Goal: Check status: Check status

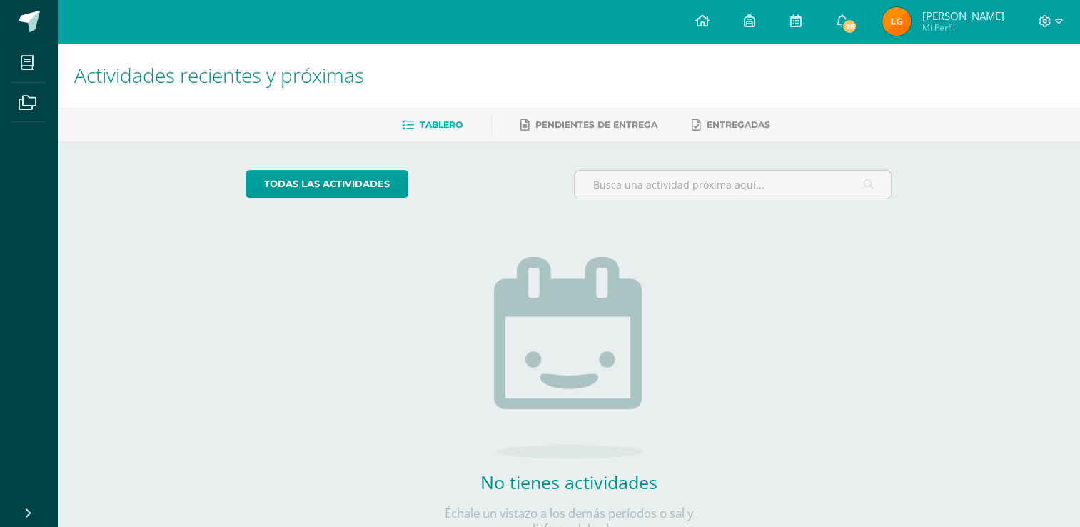
click at [911, 29] on img at bounding box center [896, 21] width 29 height 29
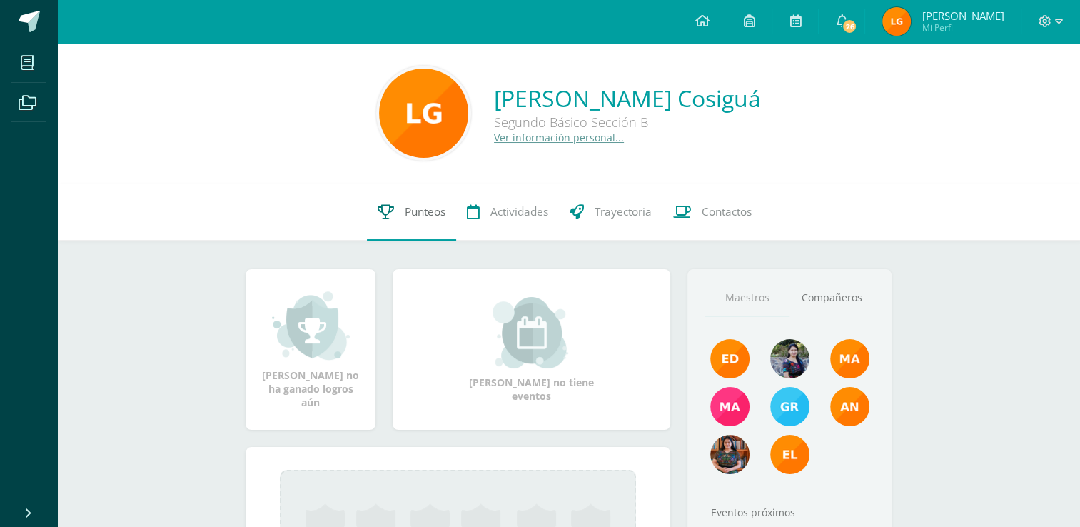
click at [396, 238] on link "Punteos" at bounding box center [411, 211] width 89 height 57
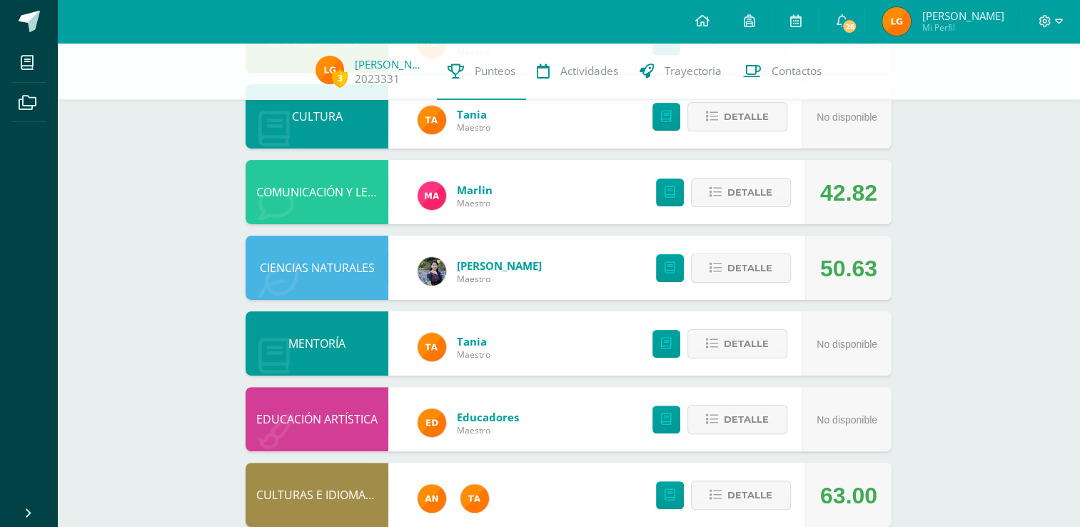
scroll to position [291, 0]
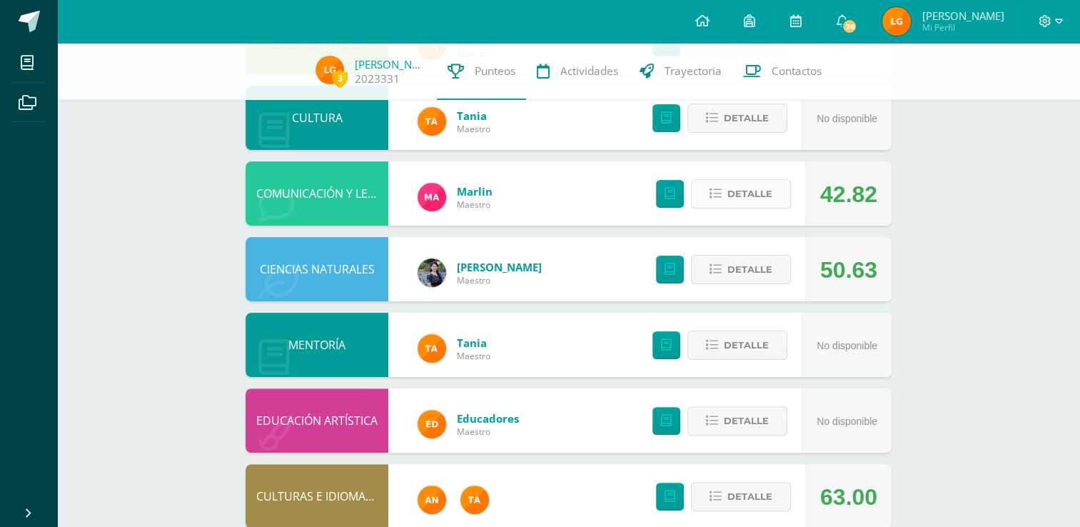
click at [738, 193] on span "Detalle" at bounding box center [750, 194] width 45 height 26
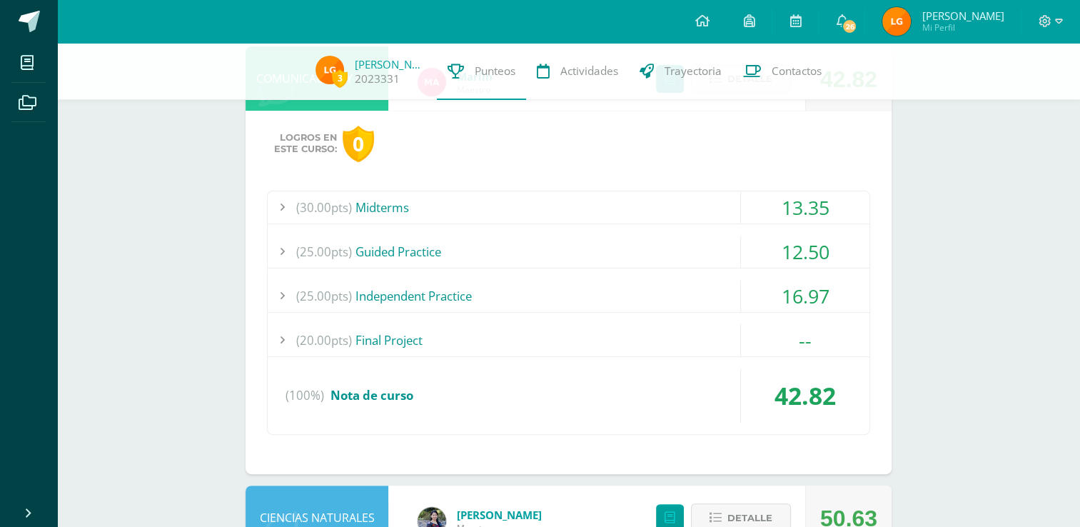
scroll to position [411, 0]
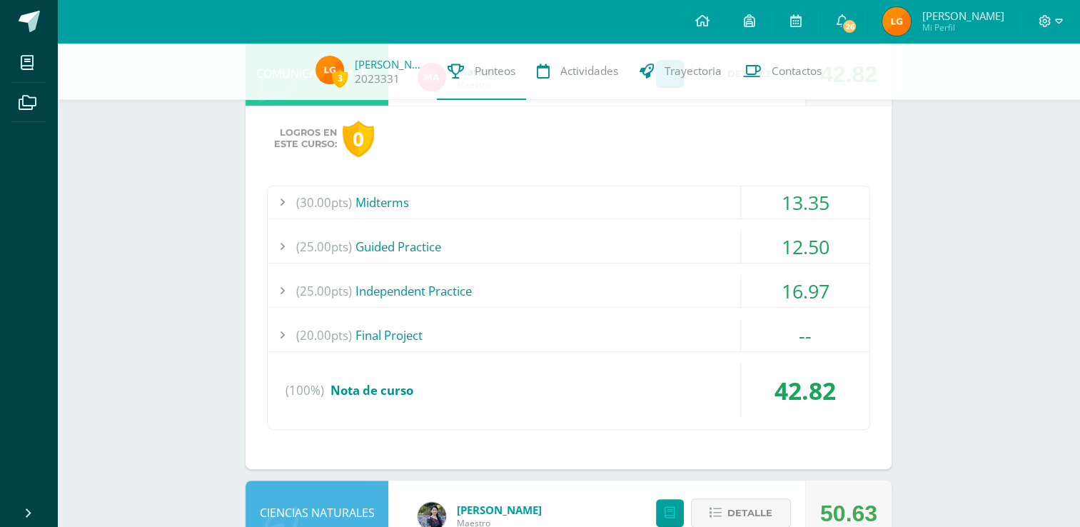
click at [563, 202] on div "(30.00pts) Midterms" at bounding box center [569, 202] width 602 height 32
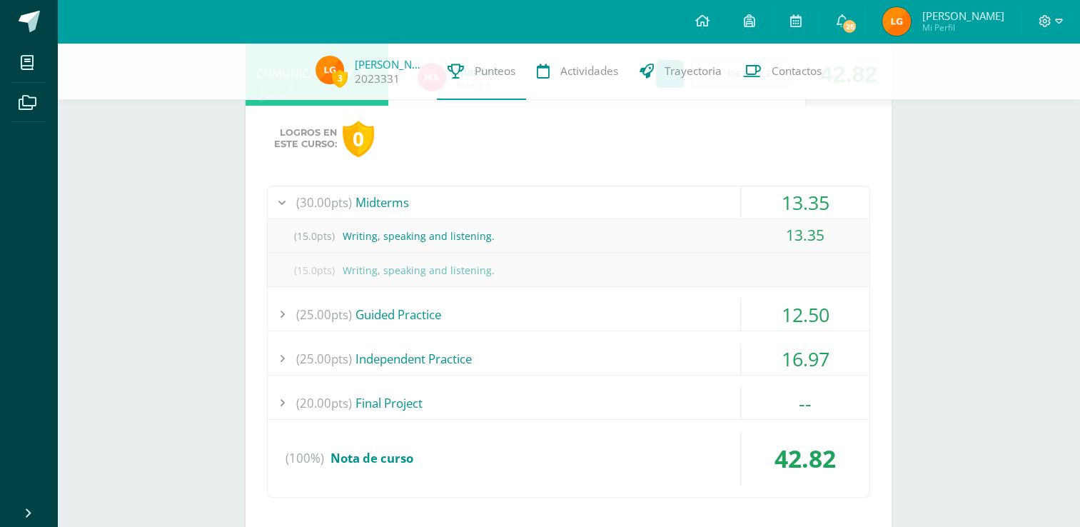
click at [563, 202] on div "(30.00pts) Midterms" at bounding box center [569, 202] width 602 height 32
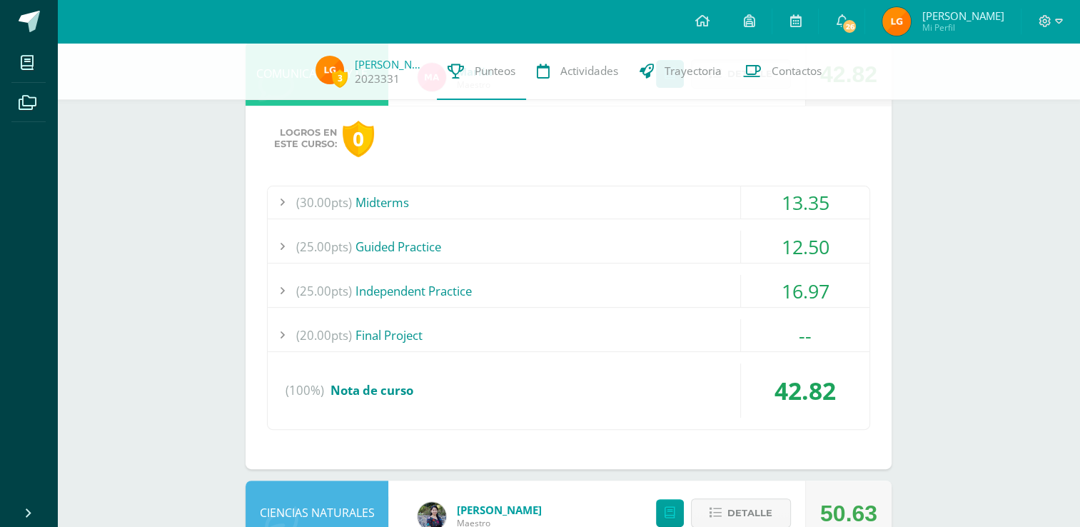
click at [563, 253] on div "(25.00pts) Guided Practice" at bounding box center [569, 247] width 602 height 32
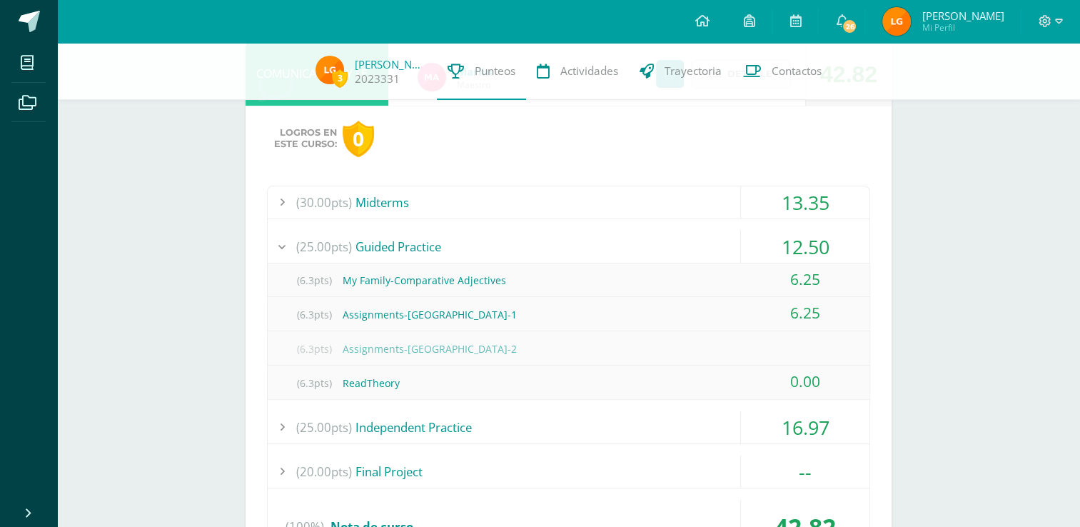
click at [563, 253] on div "(25.00pts) Guided Practice" at bounding box center [569, 247] width 602 height 32
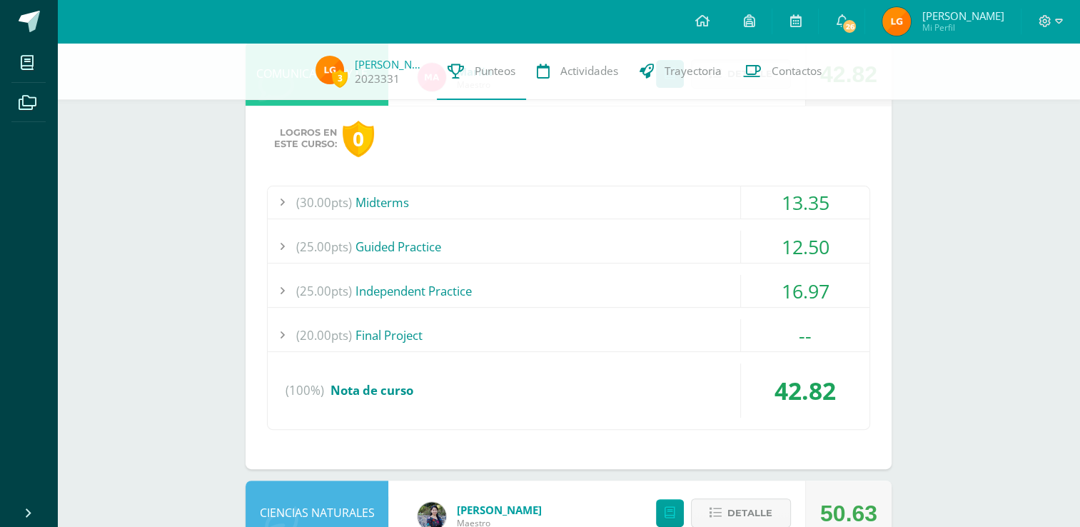
click at [557, 275] on div "(25.00pts) Independent Practice" at bounding box center [569, 291] width 602 height 32
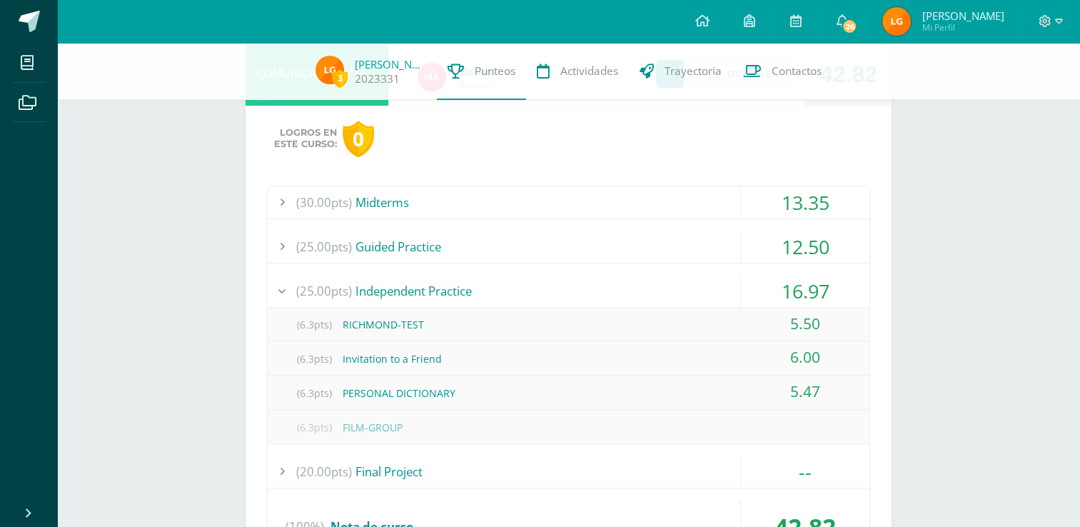
click at [557, 275] on div "(25.00pts) Independent Practice" at bounding box center [569, 291] width 602 height 32
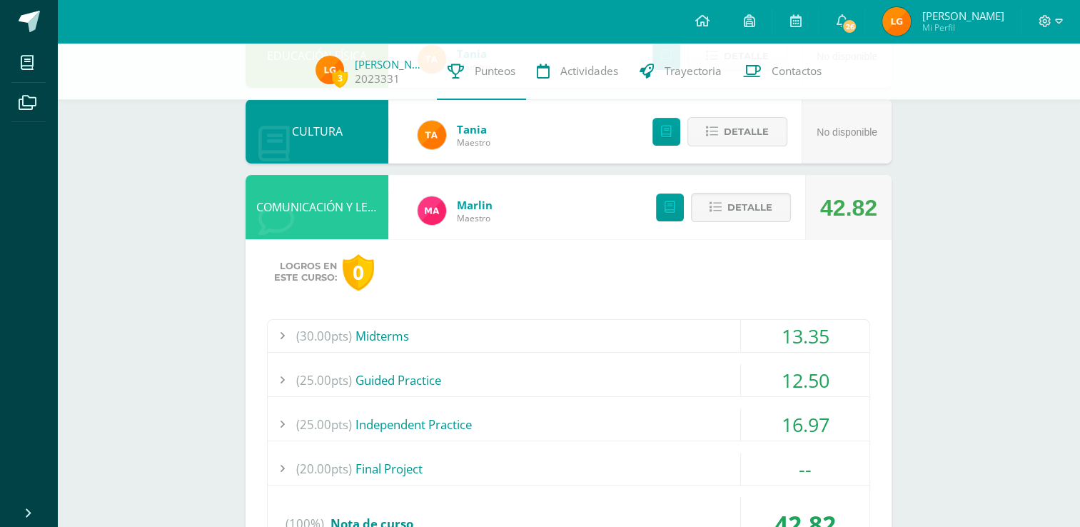
scroll to position [249, 0]
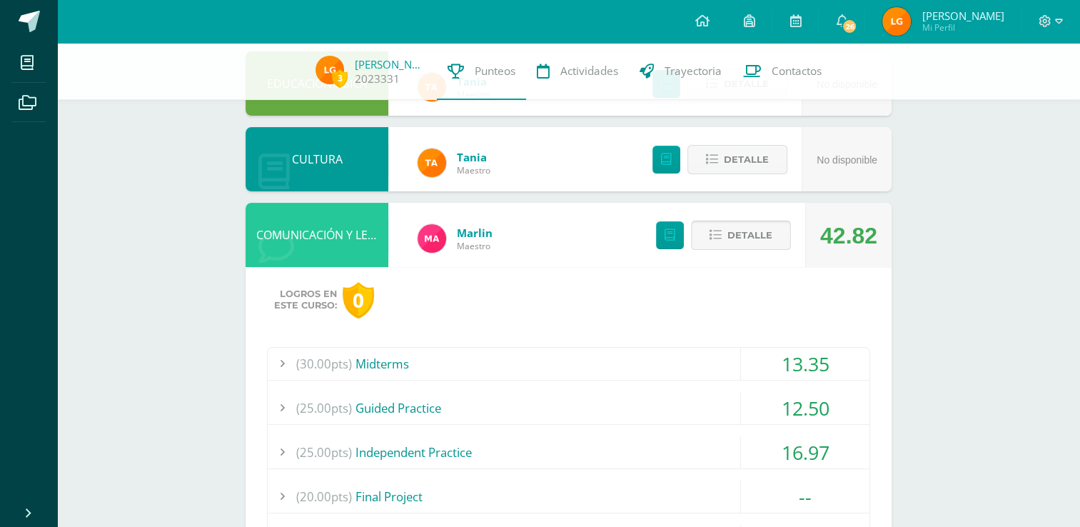
click at [707, 234] on button "Detalle" at bounding box center [741, 235] width 100 height 29
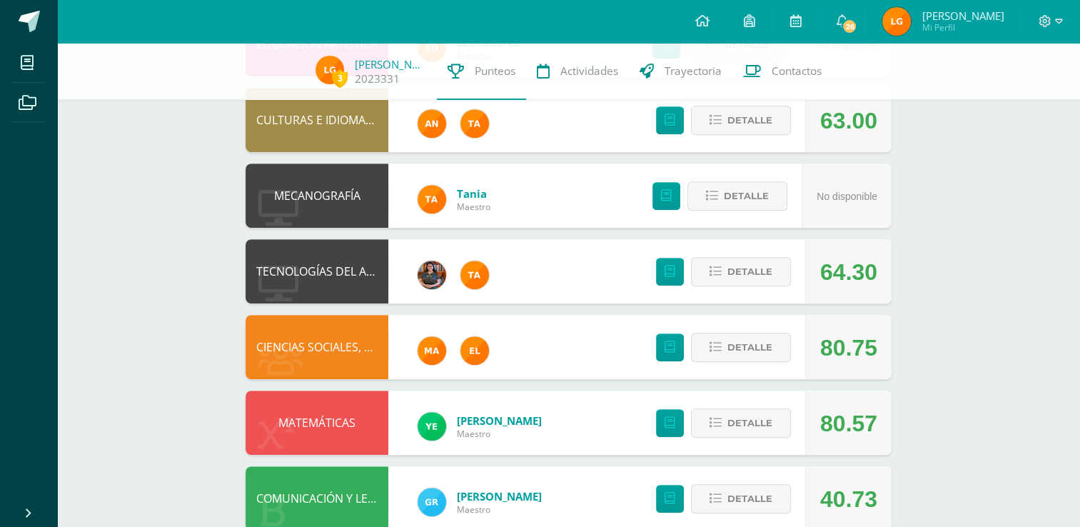
scroll to position [699, 0]
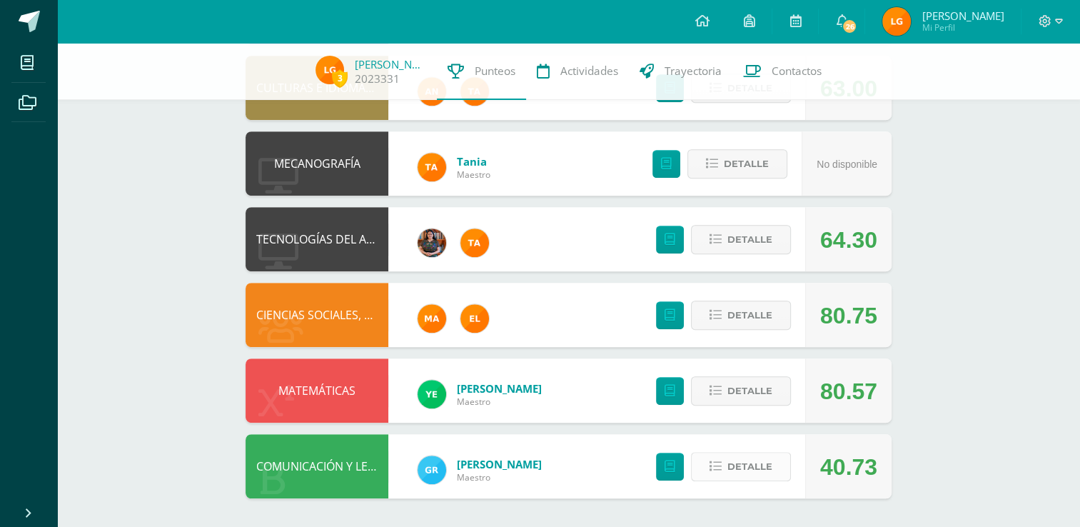
click at [725, 473] on button "Detalle" at bounding box center [741, 466] width 100 height 29
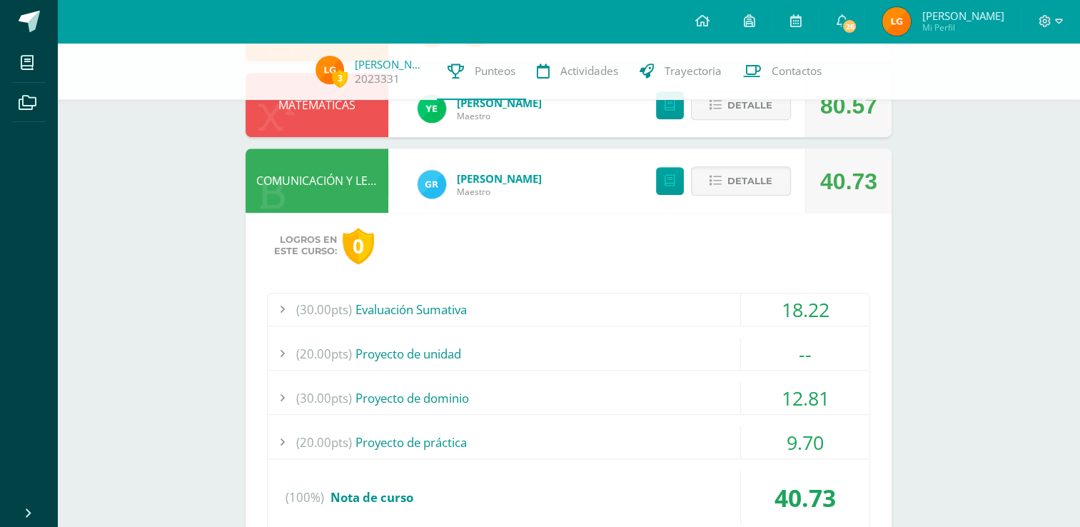
scroll to position [1046, 0]
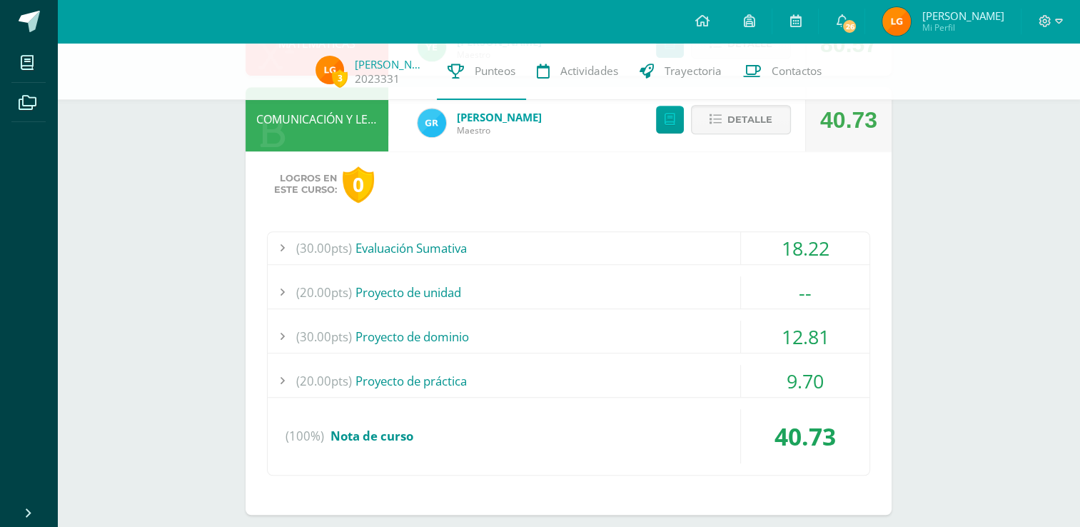
click at [523, 236] on div "(30.00pts) Evaluación Sumativa" at bounding box center [569, 248] width 602 height 32
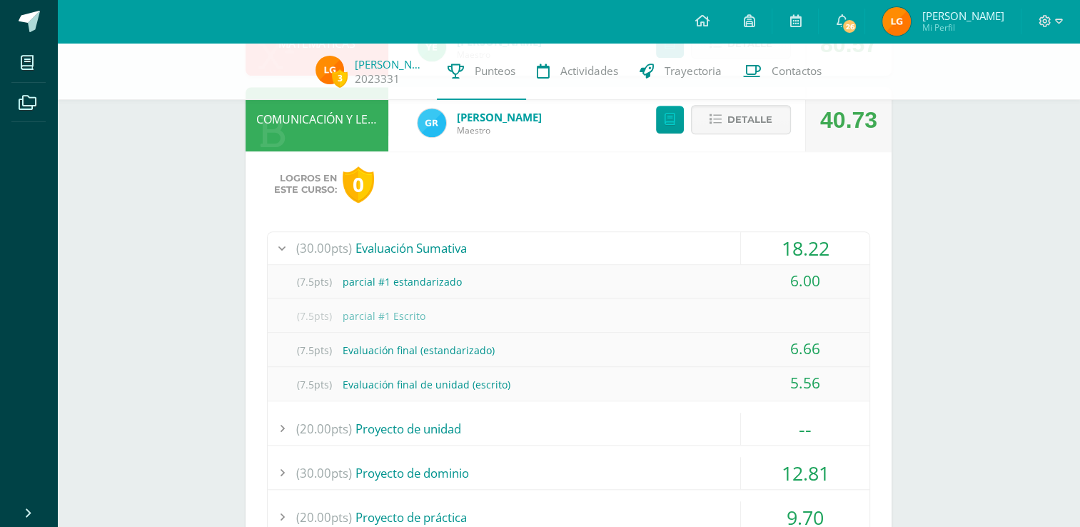
click at [523, 236] on div "(30.00pts) Evaluación Sumativa" at bounding box center [569, 248] width 602 height 32
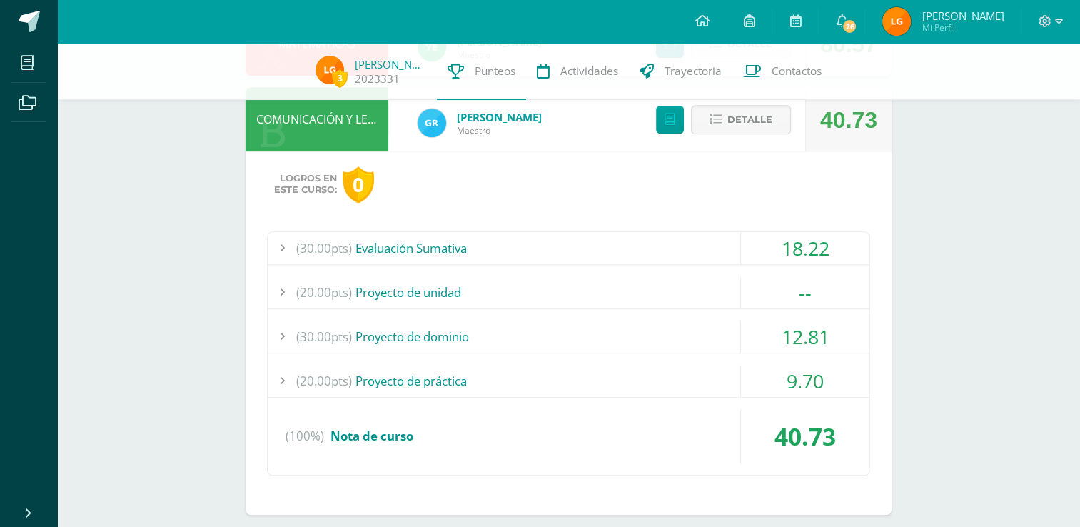
click at [508, 278] on div "(20.00pts) Proyecto de unidad" at bounding box center [569, 292] width 602 height 32
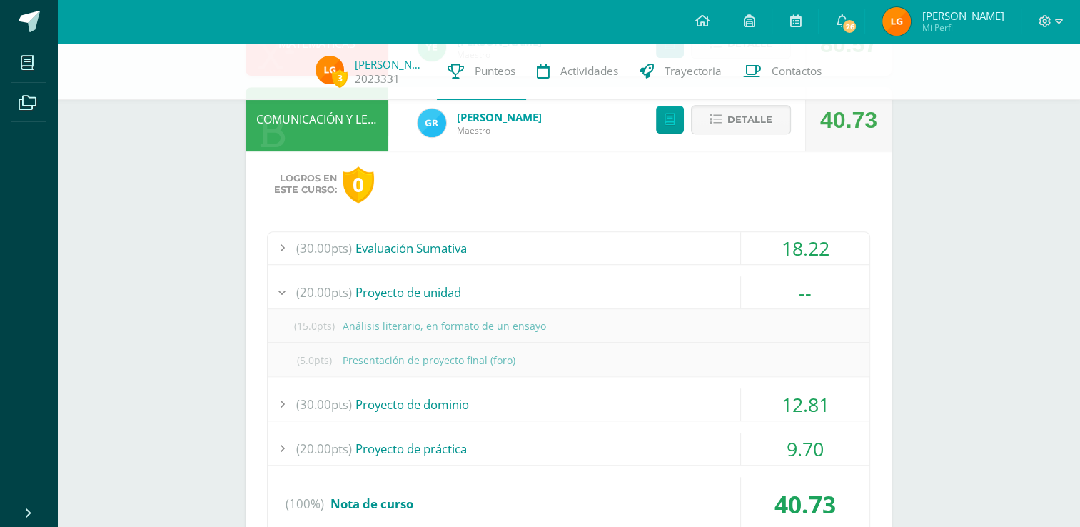
click at [508, 278] on div "(20.00pts) Proyecto de unidad" at bounding box center [569, 292] width 602 height 32
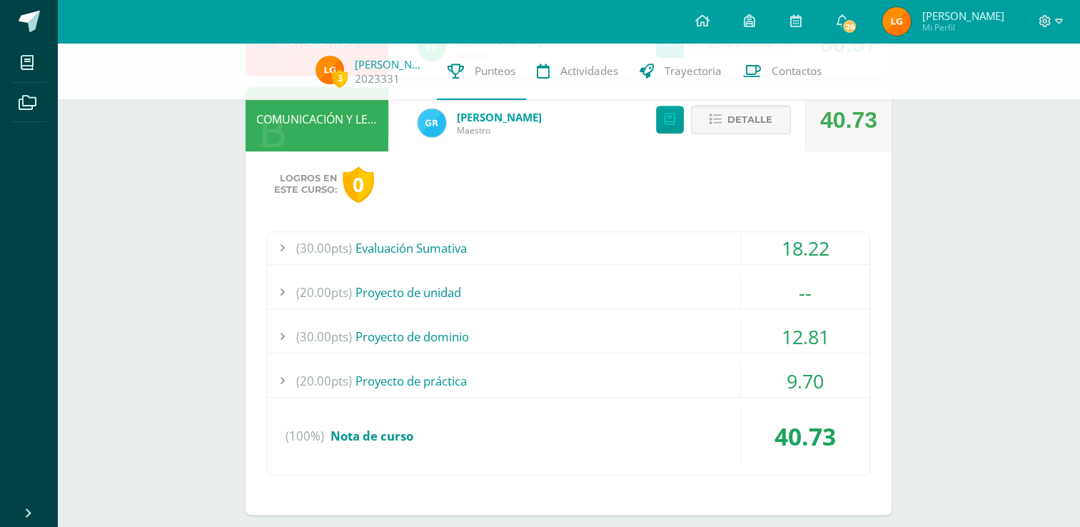
click at [500, 318] on div "(30.00pts) Evaluación Sumativa 18.22 (7.5pts) parcial #1 estandarizado 6.00 (7.…" at bounding box center [568, 353] width 603 height 244
click at [437, 325] on div "(30.00pts) Proyecto de dominio" at bounding box center [569, 337] width 602 height 32
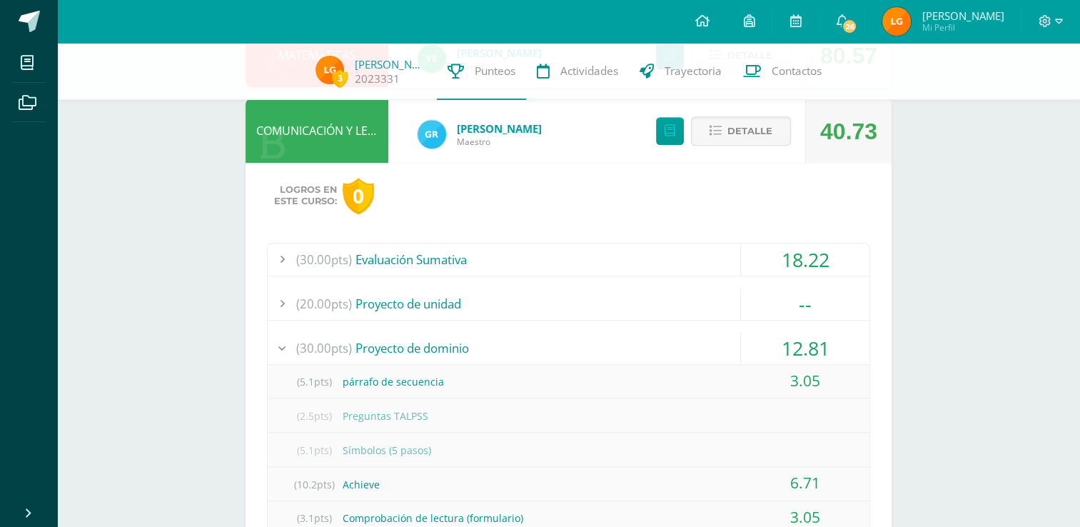
scroll to position [993, 0]
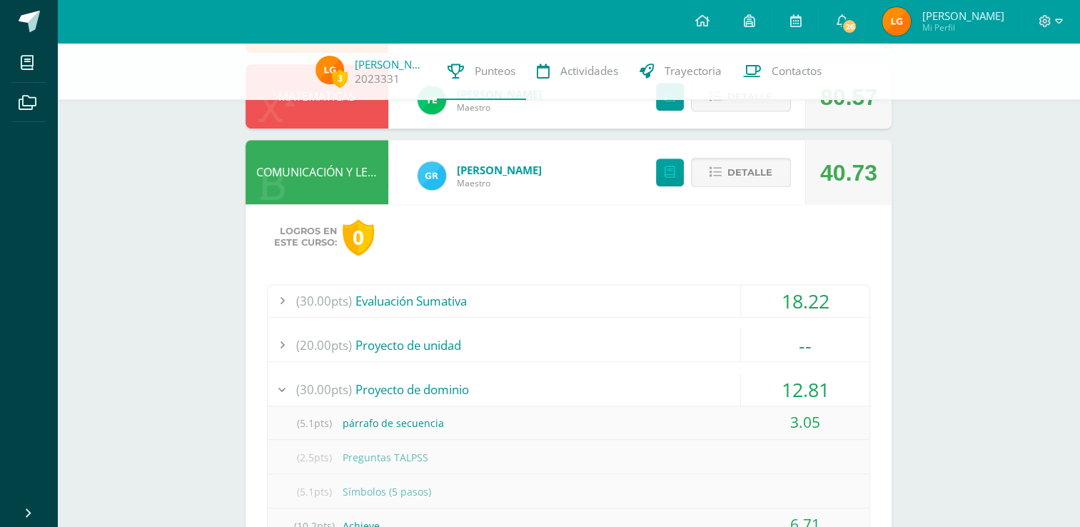
click at [723, 182] on button "Detalle" at bounding box center [741, 172] width 100 height 29
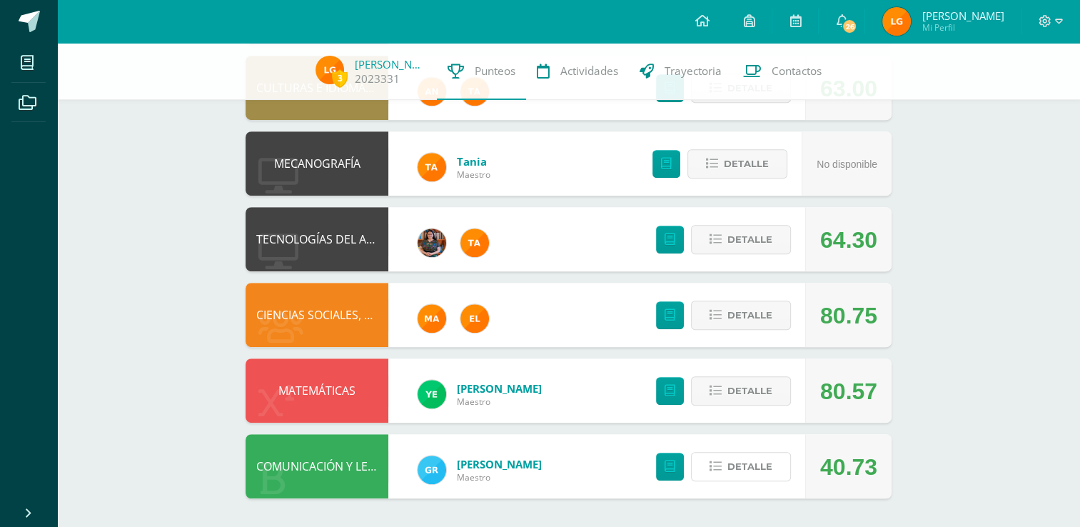
scroll to position [0, 0]
